Goal: Obtain resource: Download file/media

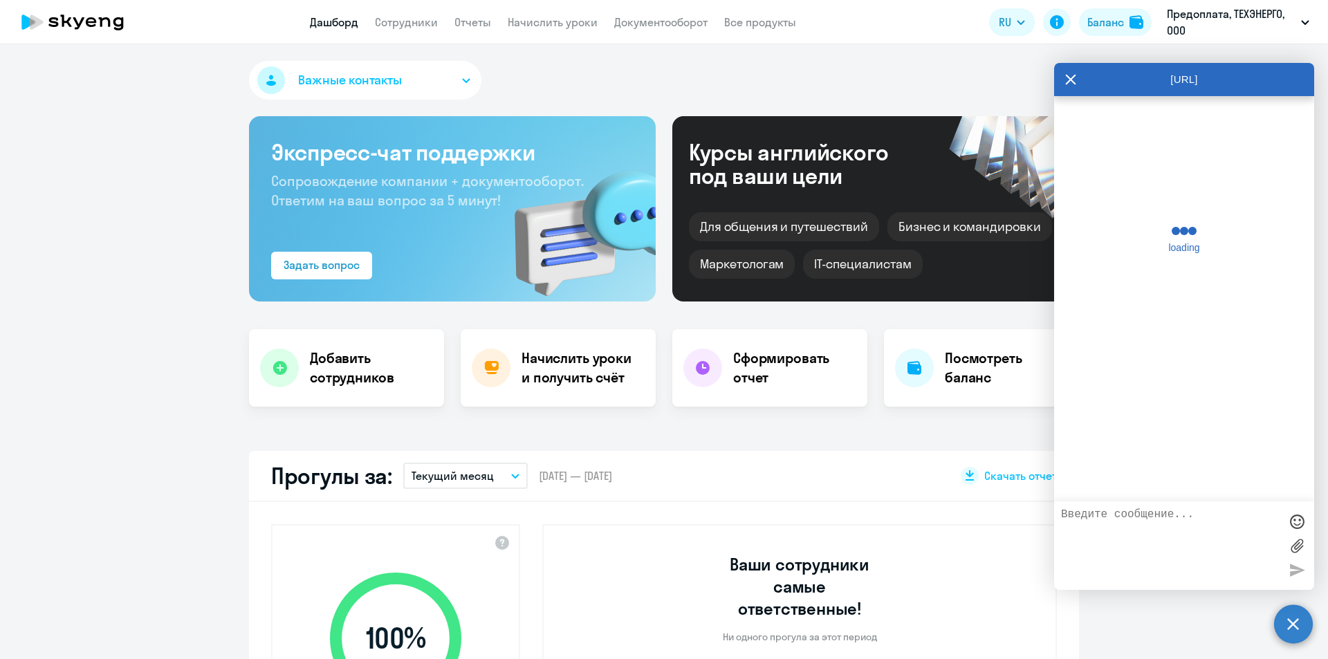
select select "30"
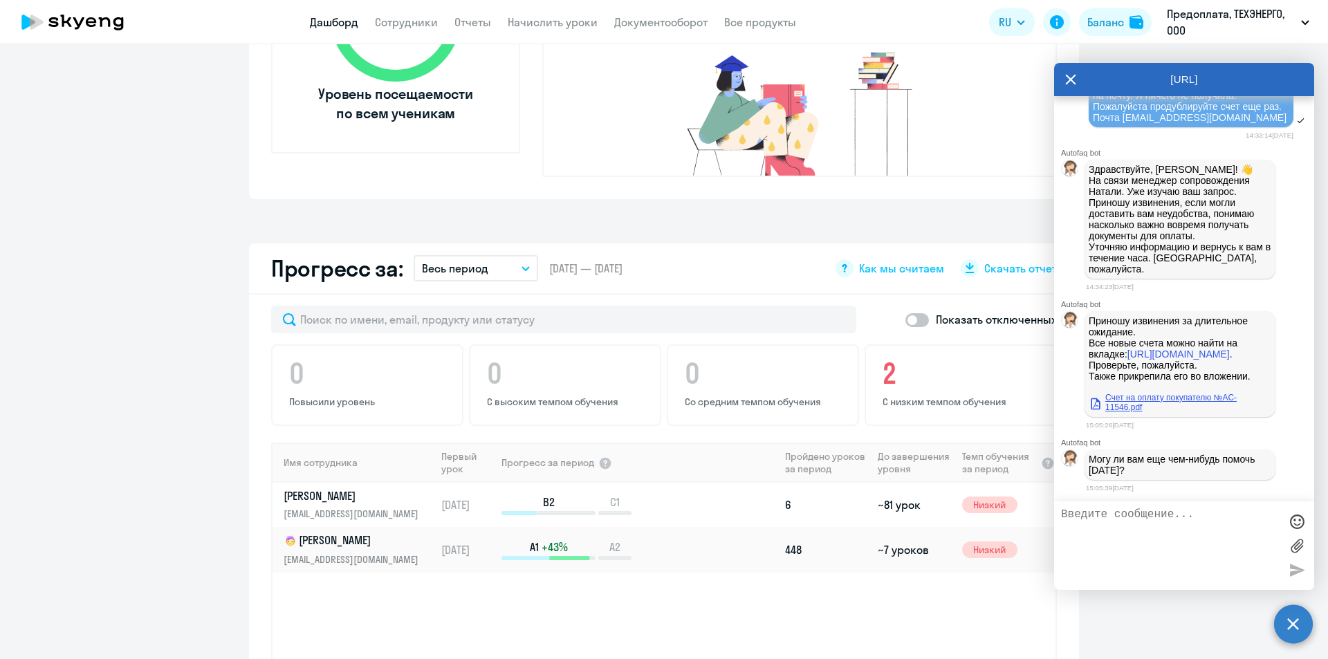
click at [1128, 401] on link "Счет на оплату покупателю №AC-11546.pdf" at bounding box center [1180, 402] width 183 height 19
click at [1159, 354] on link "https://business.skyeng.ru/companies/173065/student-balance-operations" at bounding box center [1179, 354] width 102 height 11
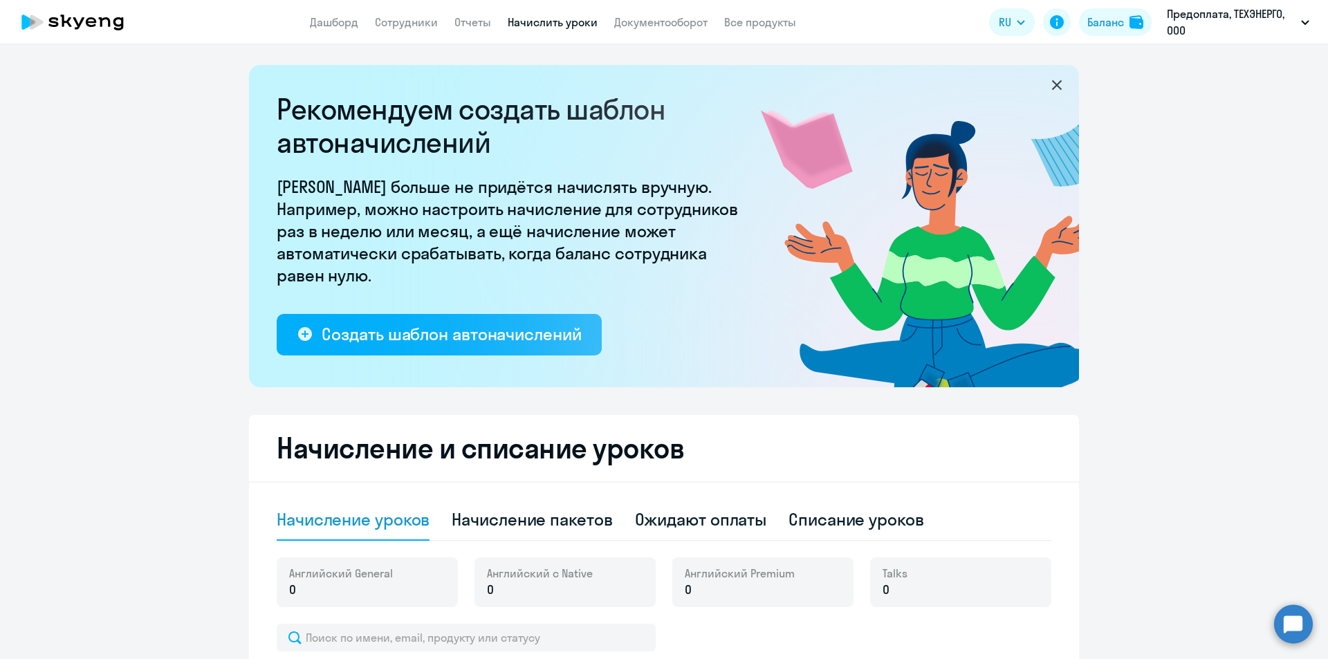
select select "10"
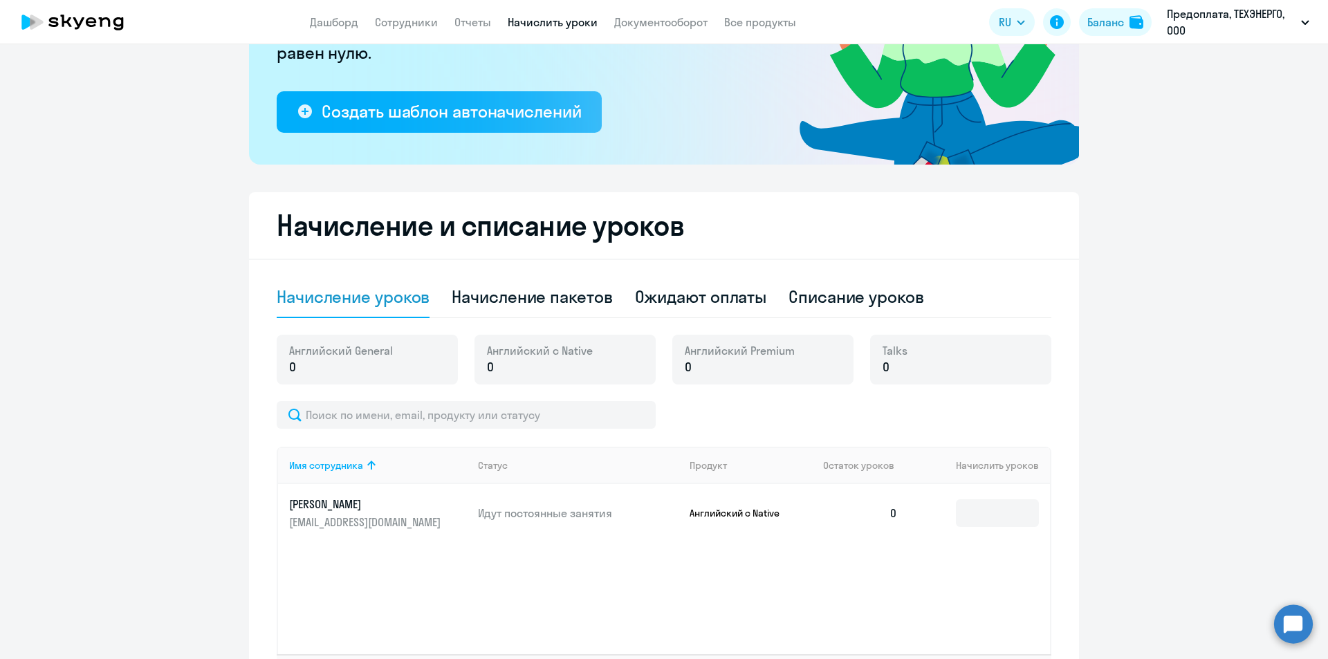
scroll to position [334, 0]
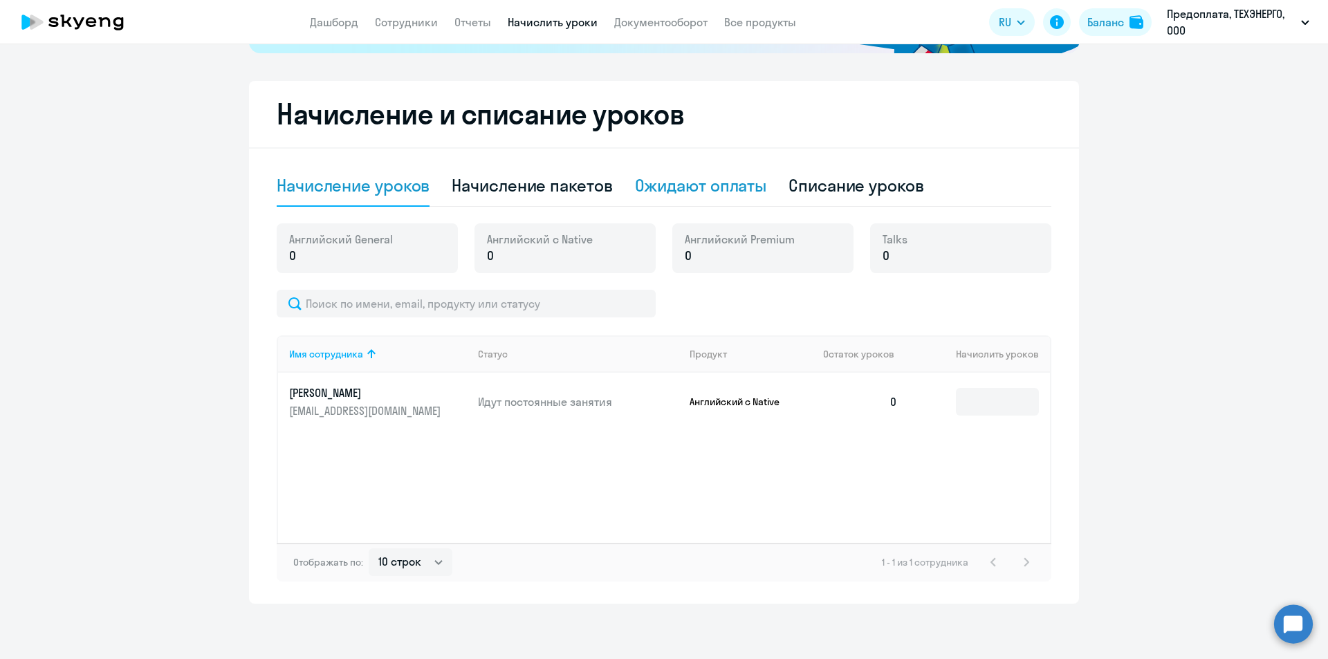
click at [729, 192] on div "Ожидают оплаты" at bounding box center [701, 185] width 132 height 22
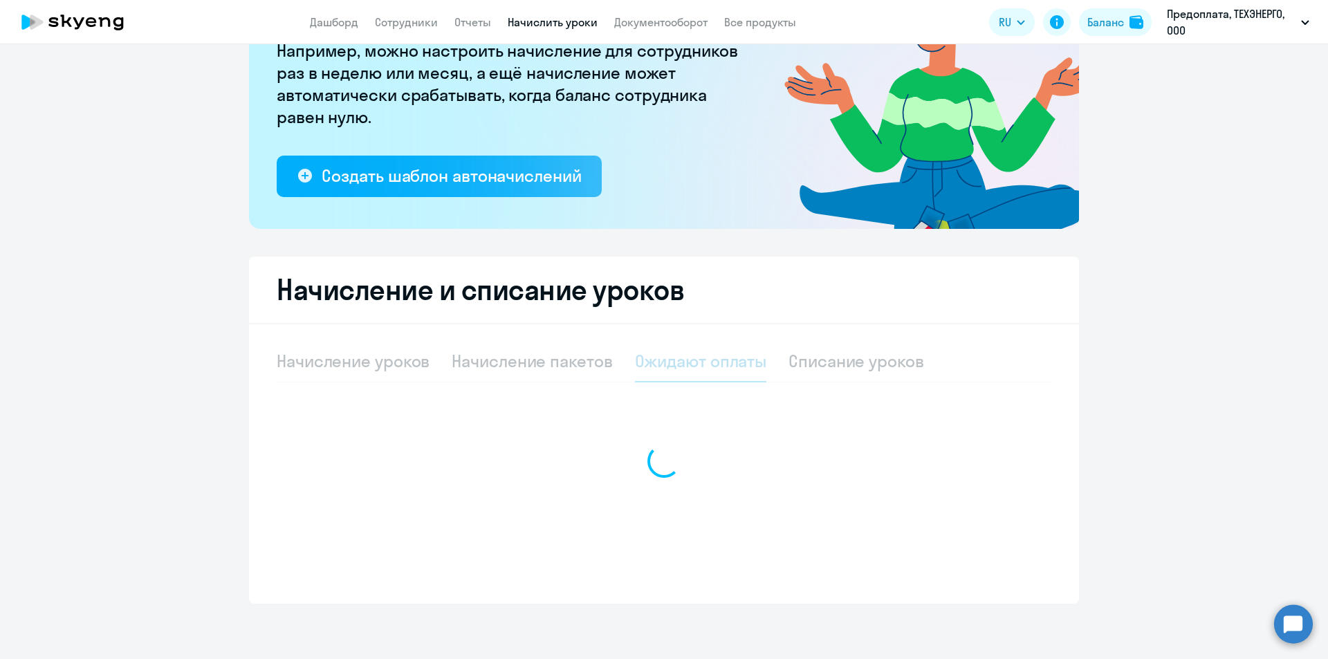
scroll to position [158, 0]
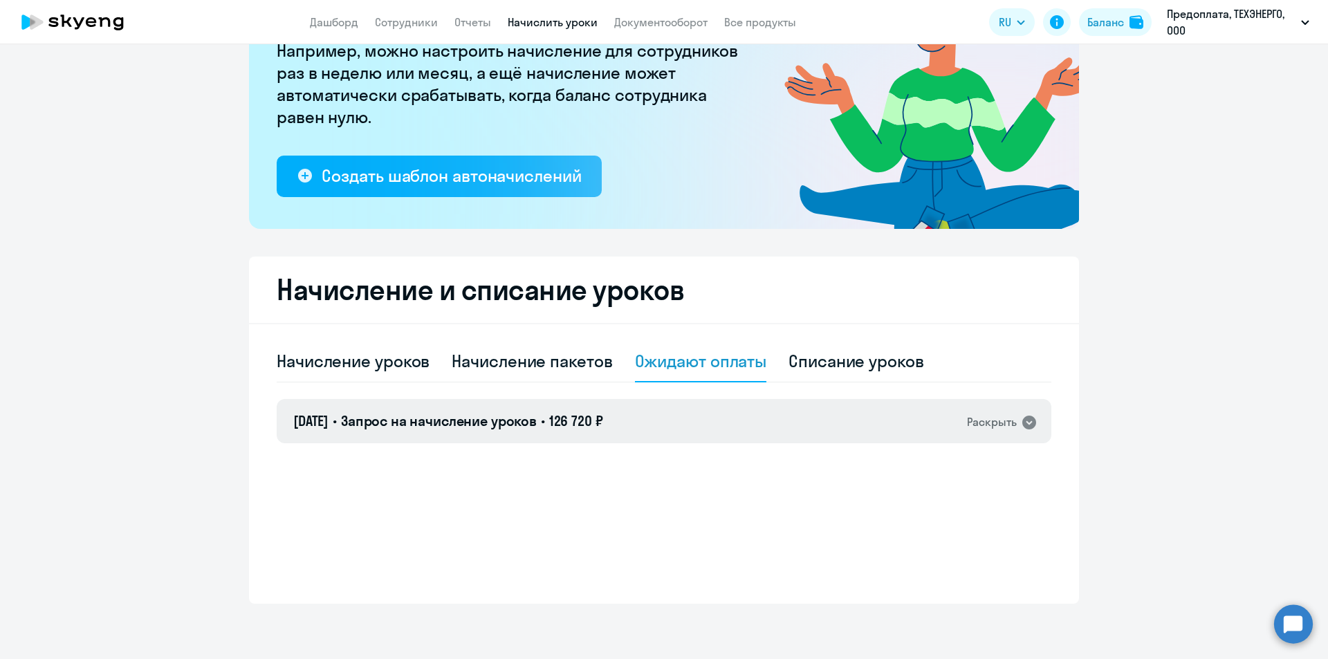
click at [380, 423] on span "Запрос на начисление уроков" at bounding box center [439, 420] width 196 height 17
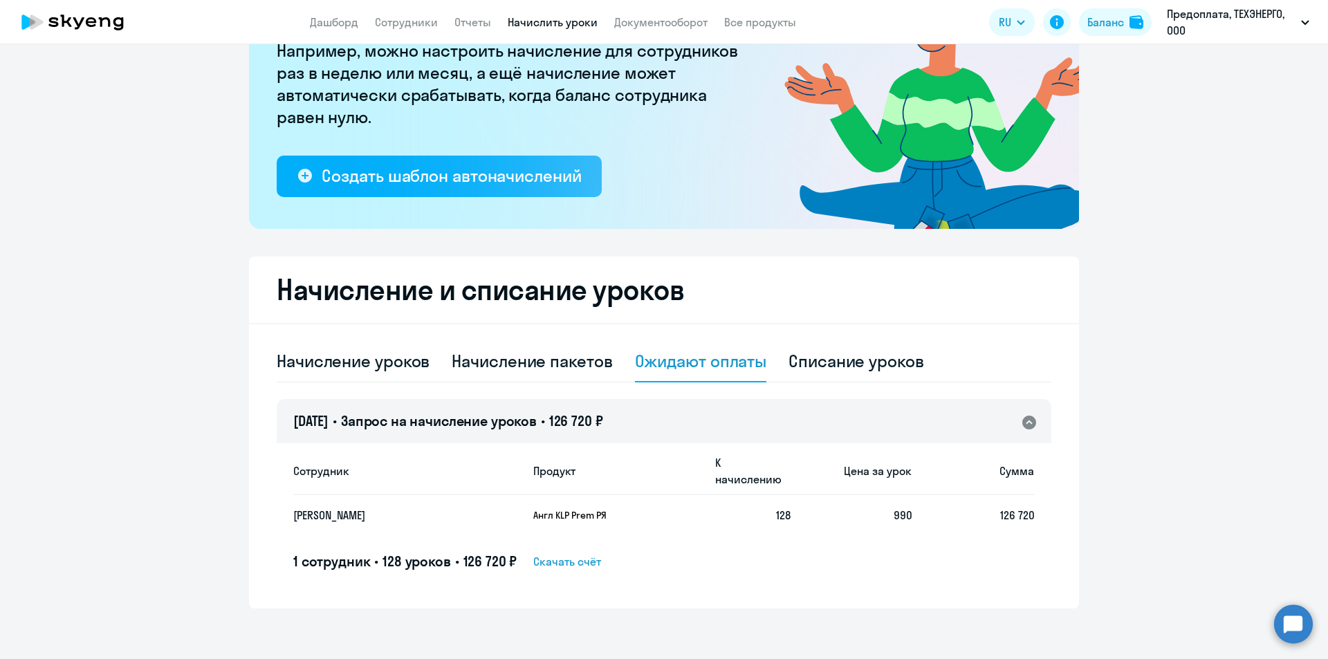
click at [576, 553] on span "Скачать счёт" at bounding box center [567, 561] width 68 height 17
